Goal: Check status: Check status

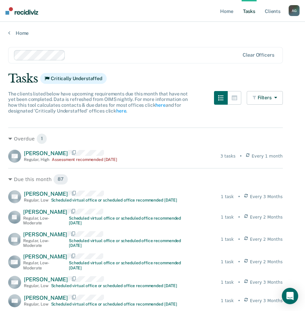
click at [250, 11] on link "Tasks" at bounding box center [249, 11] width 15 height 22
click at [225, 13] on link "Home" at bounding box center [227, 11] width 16 height 22
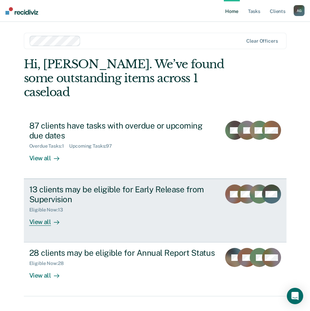
click at [152, 184] on div "13 clients may be eligible for Early Release from Supervision" at bounding box center [122, 194] width 187 height 20
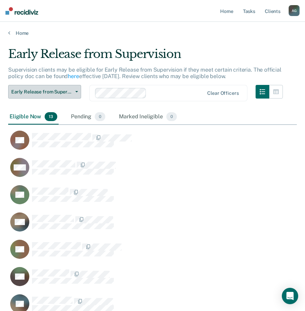
click at [67, 92] on span "Early Release from Supervision" at bounding box center [41, 92] width 61 height 6
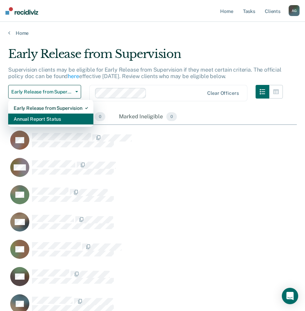
click at [63, 116] on div "Annual Report Status" at bounding box center [51, 119] width 74 height 11
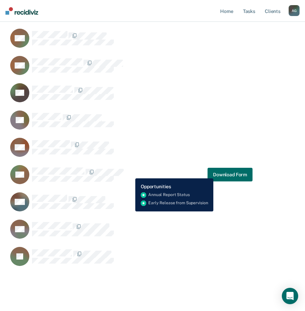
scroll to position [632, 0]
